Goal: Navigation & Orientation: Find specific page/section

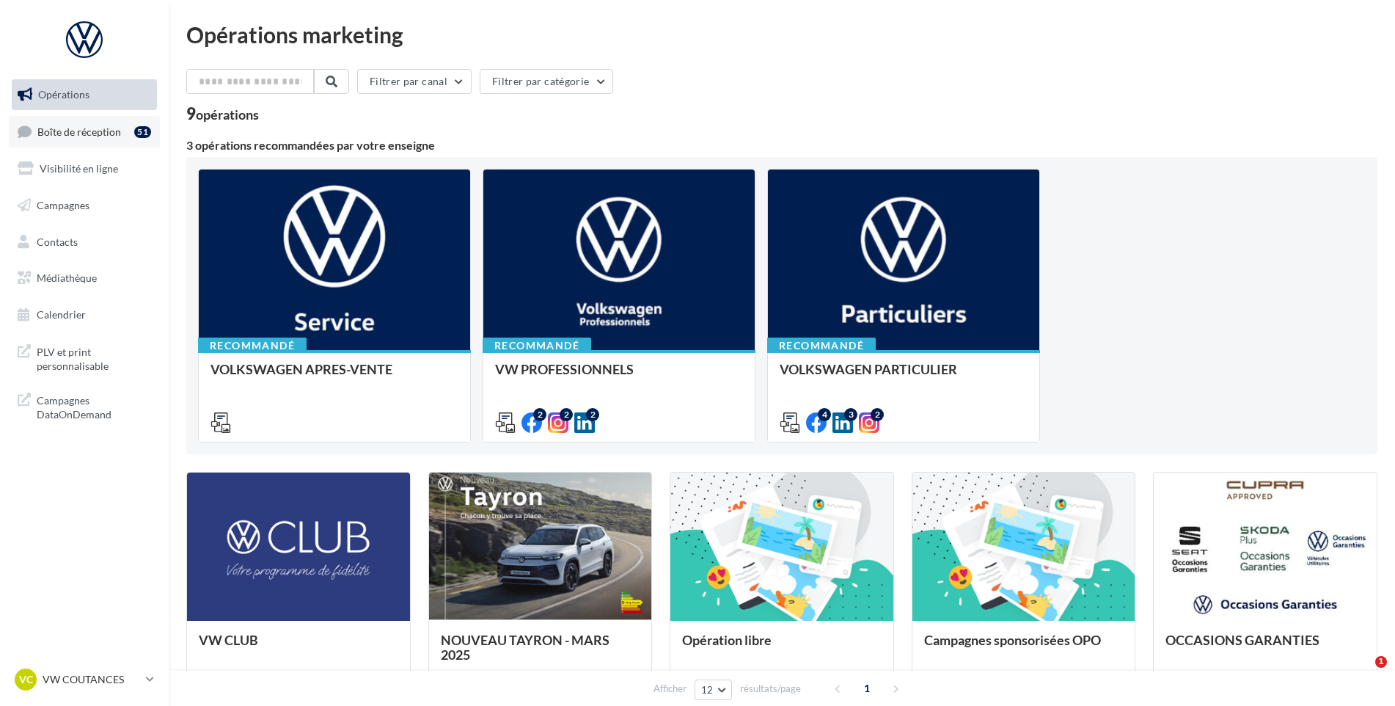
click at [76, 131] on span "Boîte de réception" at bounding box center [79, 131] width 84 height 12
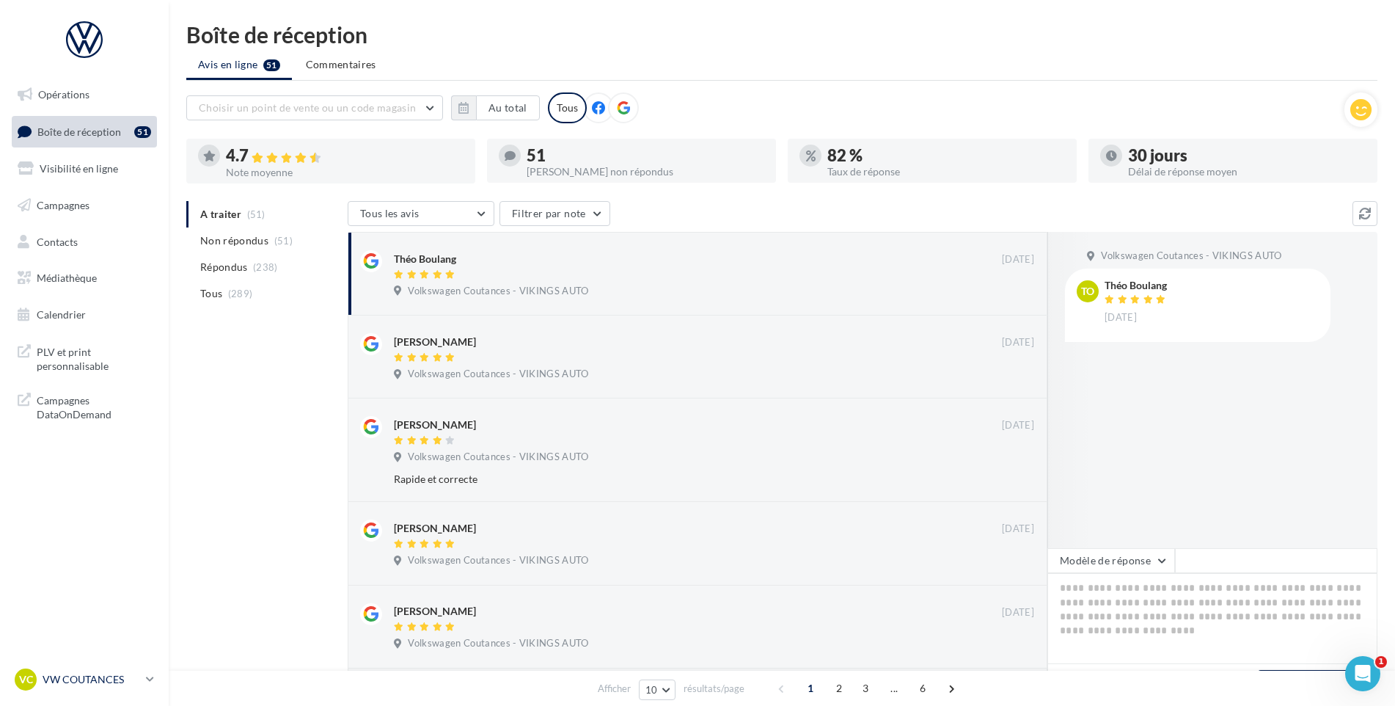
click at [130, 670] on div "VC VW COUTANCES vw-cou-vau" at bounding box center [77, 679] width 125 height 22
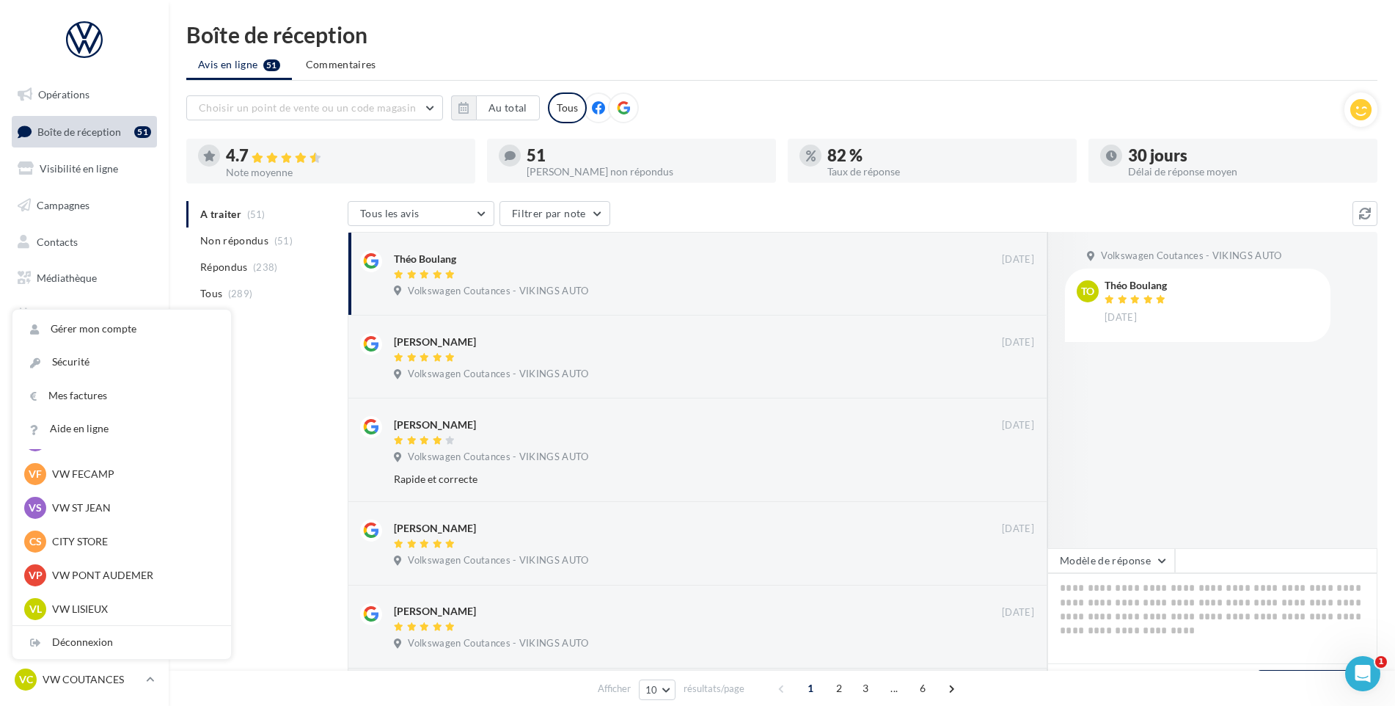
scroll to position [367, 0]
click at [123, 483] on p "VW GRD QUEVILLY" at bounding box center [132, 477] width 161 height 15
